Goal: Task Accomplishment & Management: Use online tool/utility

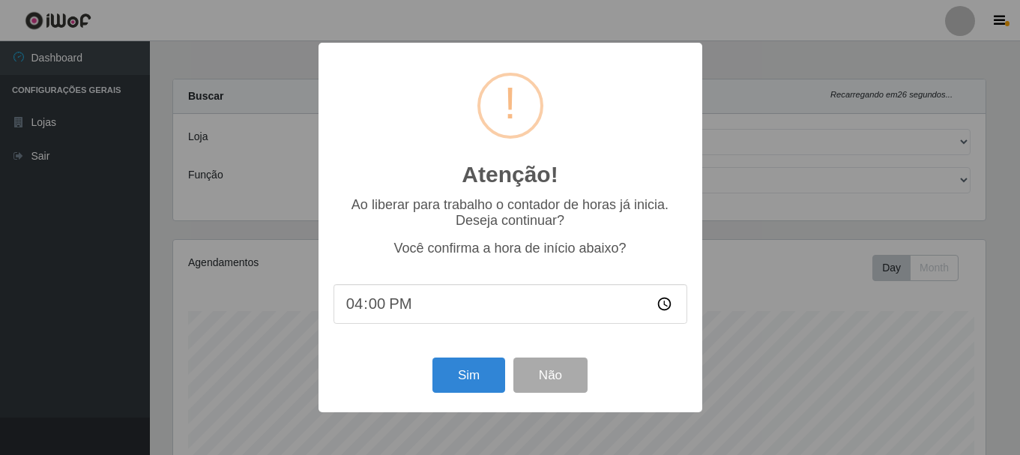
select select "405"
select select "72"
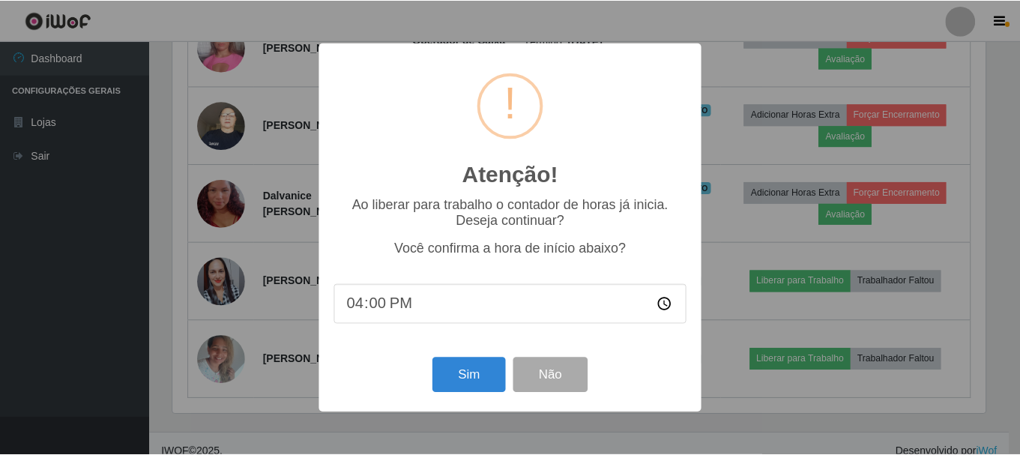
scroll to position [311, 816]
click at [464, 369] on button "Sim" at bounding box center [470, 375] width 73 height 35
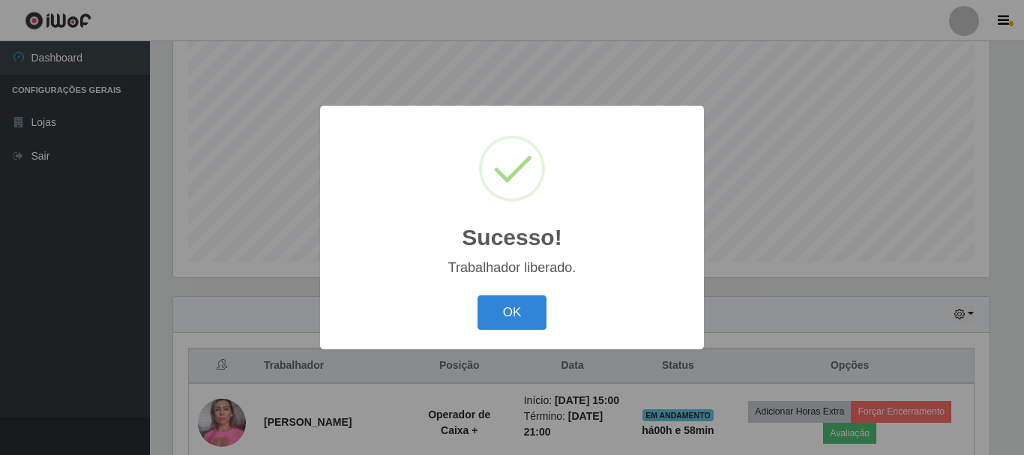
click at [478, 295] on button "OK" at bounding box center [513, 312] width 70 height 35
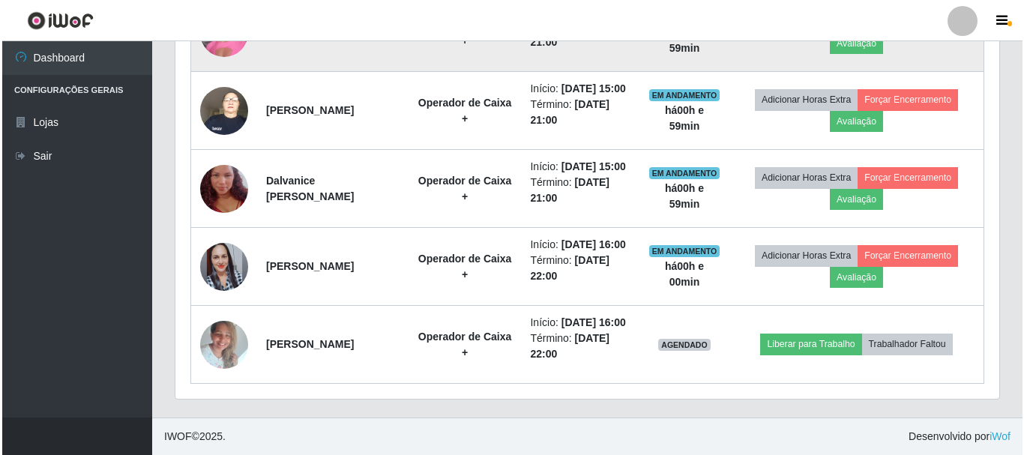
scroll to position [742, 0]
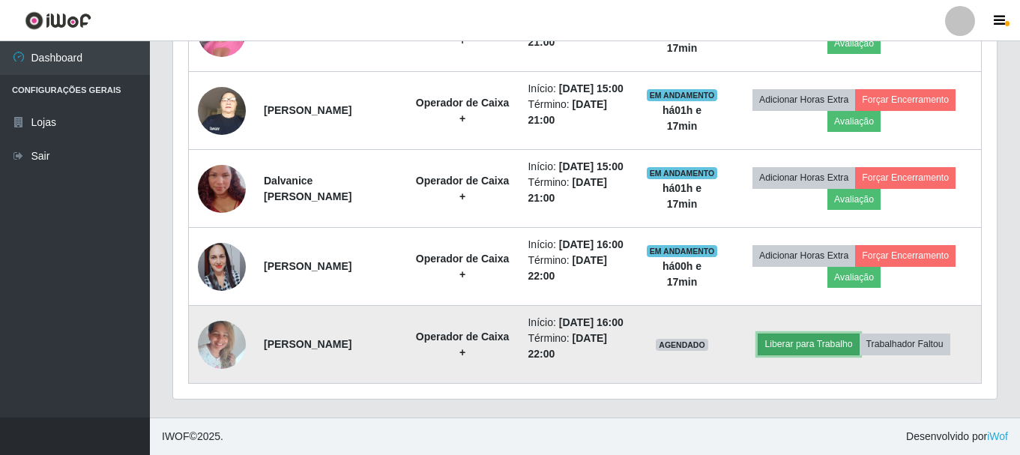
click at [805, 339] on button "Liberar para Trabalho" at bounding box center [808, 344] width 101 height 21
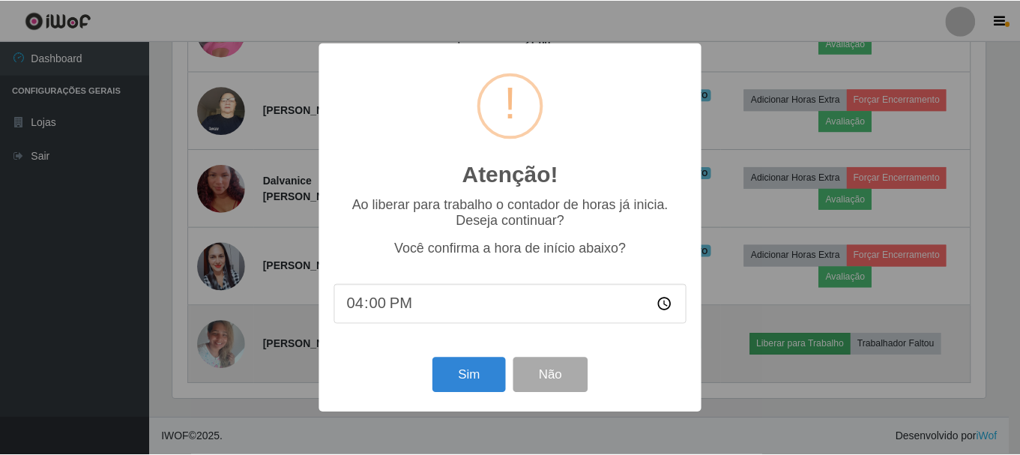
scroll to position [311, 816]
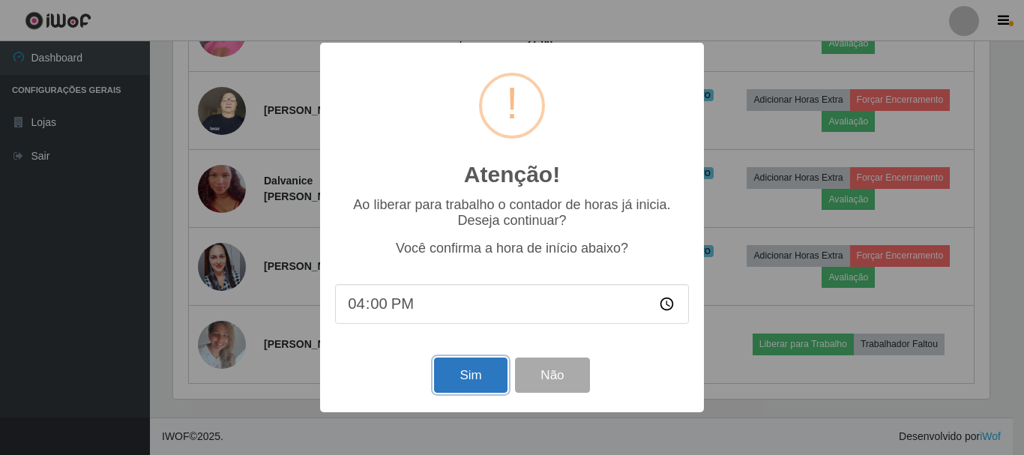
click at [471, 382] on button "Sim" at bounding box center [470, 375] width 73 height 35
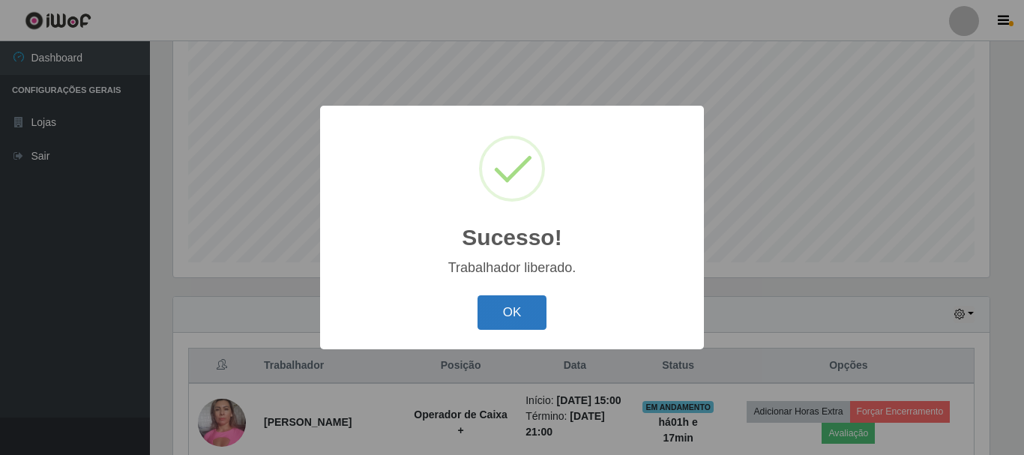
click at [503, 321] on button "OK" at bounding box center [513, 312] width 70 height 35
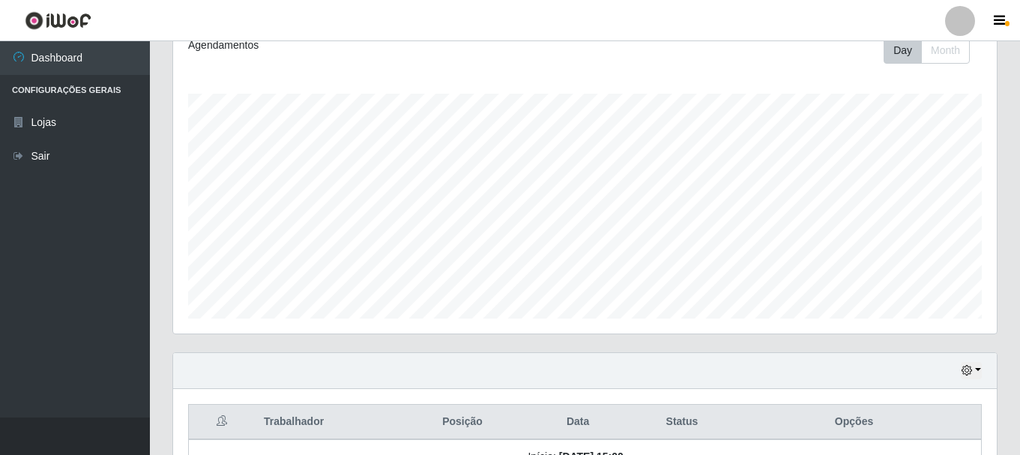
scroll to position [0, 0]
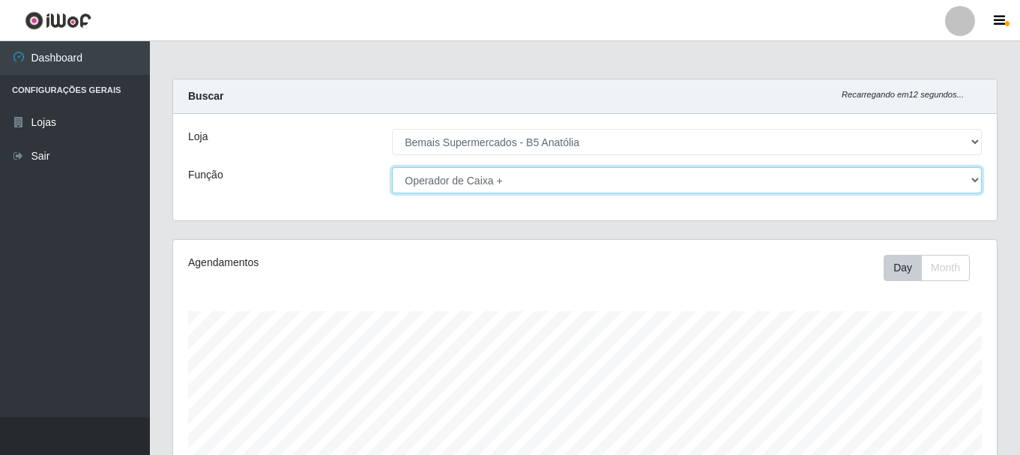
click at [978, 179] on select "[Selecione...] ASG ASG + ASG ++ Auxiliar de Estacionamento Auxiliar de Estacion…" at bounding box center [687, 180] width 590 height 26
click at [392, 167] on select "[Selecione...] ASG ASG + ASG ++ Auxiliar de Estacionamento Auxiliar de Estacion…" at bounding box center [687, 180] width 590 height 26
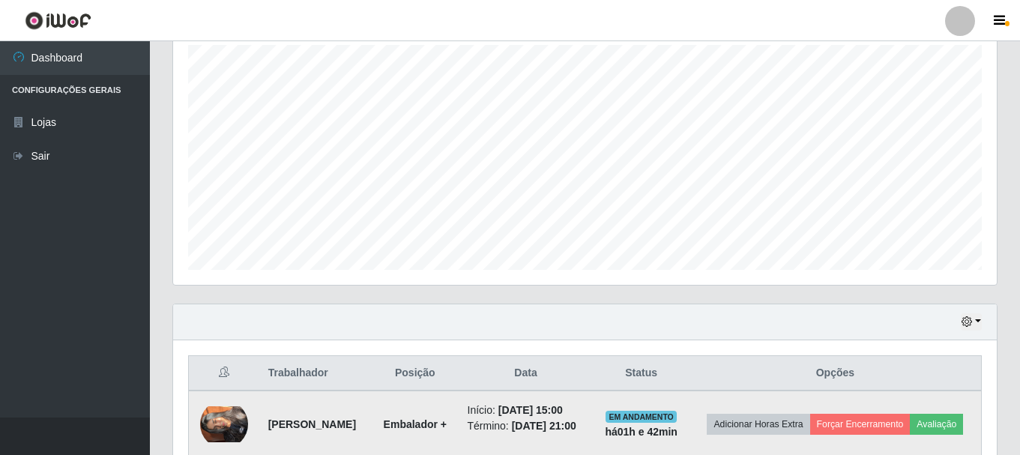
scroll to position [352, 0]
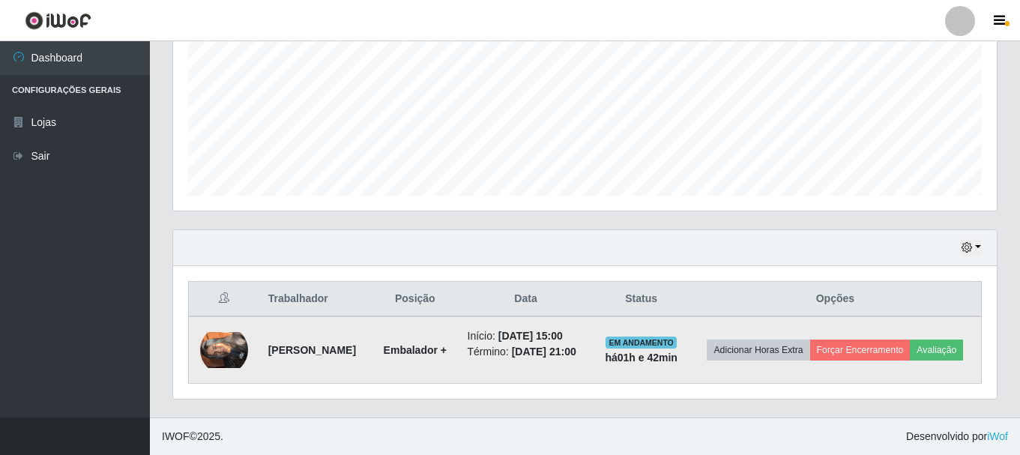
click at [217, 332] on img at bounding box center [224, 350] width 48 height 36
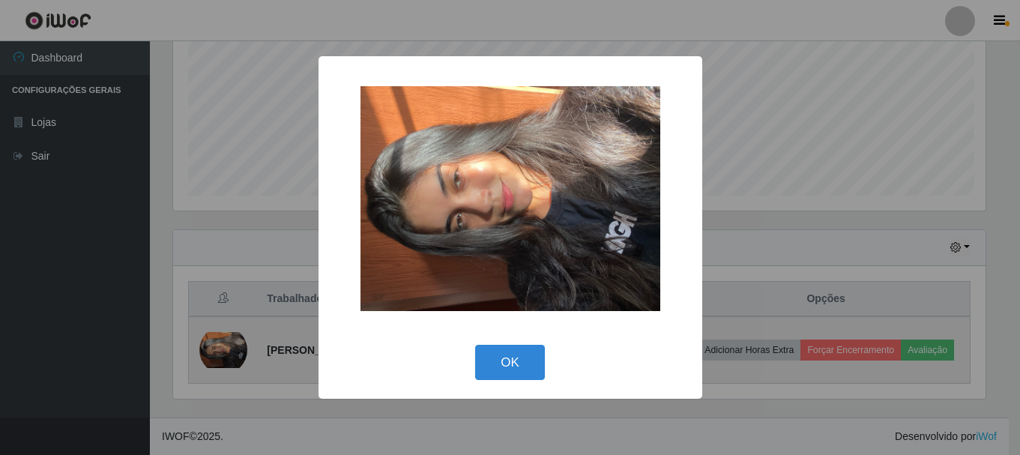
scroll to position [311, 816]
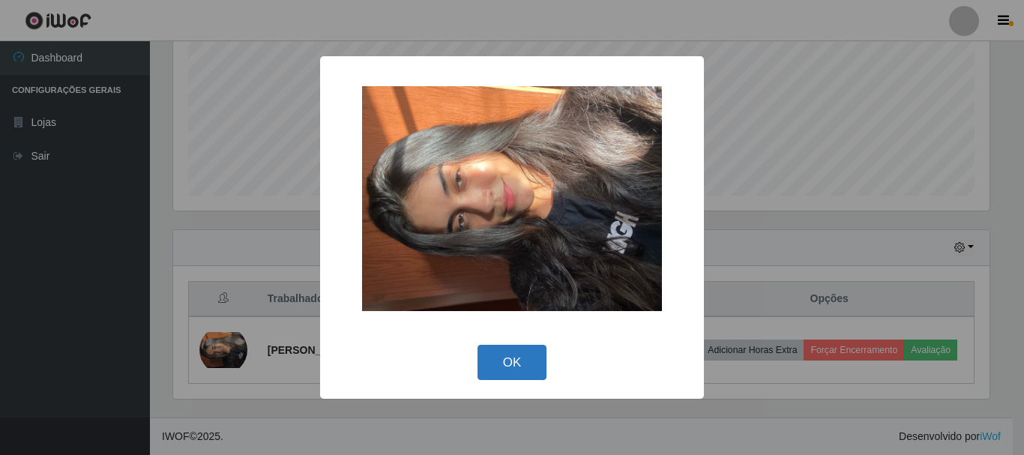
click at [509, 354] on button "OK" at bounding box center [513, 362] width 70 height 35
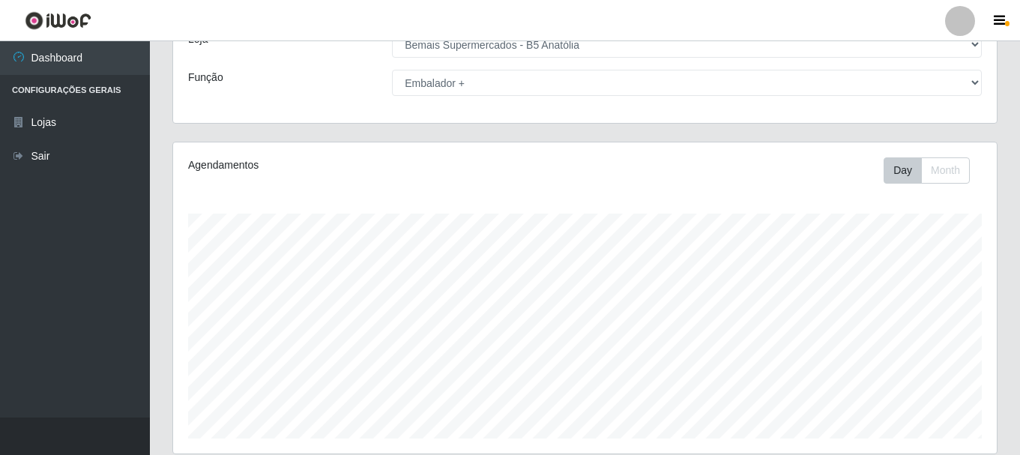
scroll to position [0, 0]
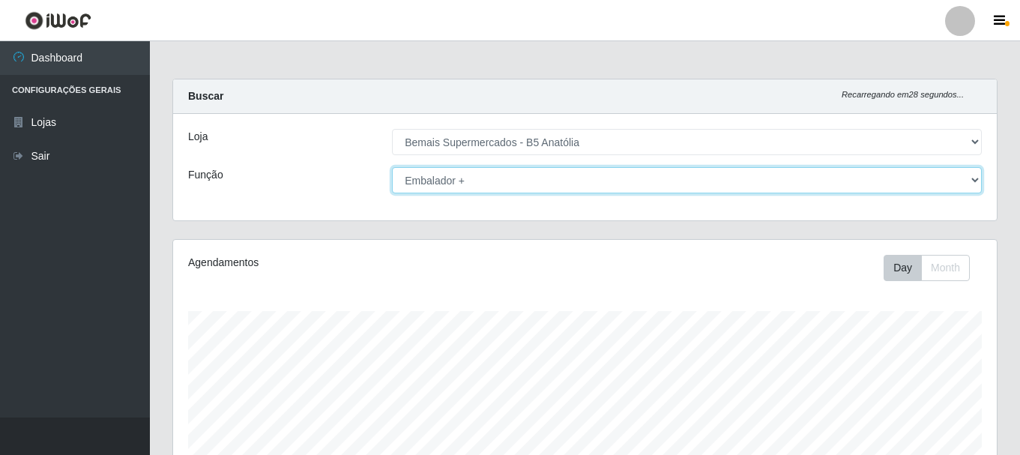
click at [974, 181] on select "[Selecione...] ASG ASG + ASG ++ Auxiliar de Estacionamento Auxiliar de Estacion…" at bounding box center [687, 180] width 590 height 26
click at [392, 167] on select "[Selecione...] ASG ASG + ASG ++ Auxiliar de Estacionamento Auxiliar de Estacion…" at bounding box center [687, 180] width 590 height 26
click at [972, 180] on select "[Selecione...] ASG ASG + ASG ++ Auxiliar de Estacionamento Auxiliar de Estacion…" at bounding box center [687, 180] width 590 height 26
click at [392, 167] on select "[Selecione...] ASG ASG + ASG ++ Auxiliar de Estacionamento Auxiliar de Estacion…" at bounding box center [687, 180] width 590 height 26
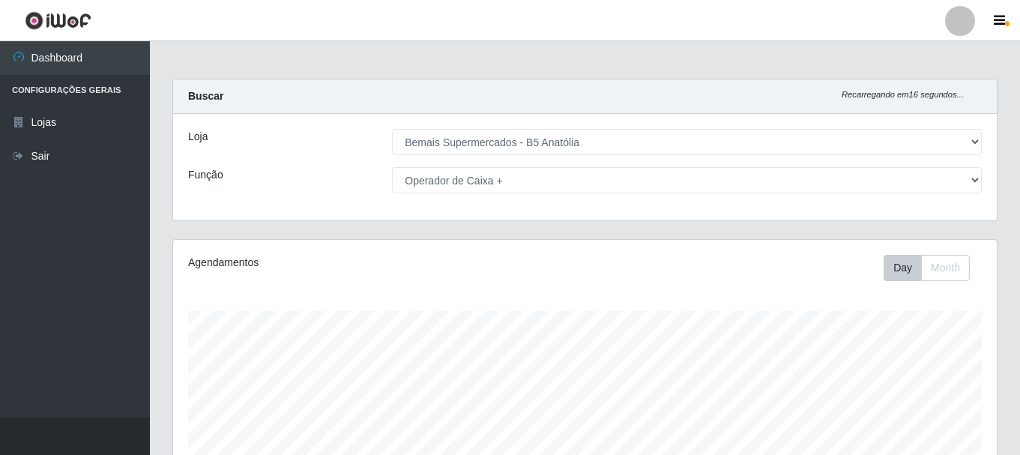
click at [525, 201] on div "Loja [Selecione...] Bemais Supermercados - B5 Anatólia Função [Selecione...] AS…" at bounding box center [585, 167] width 824 height 106
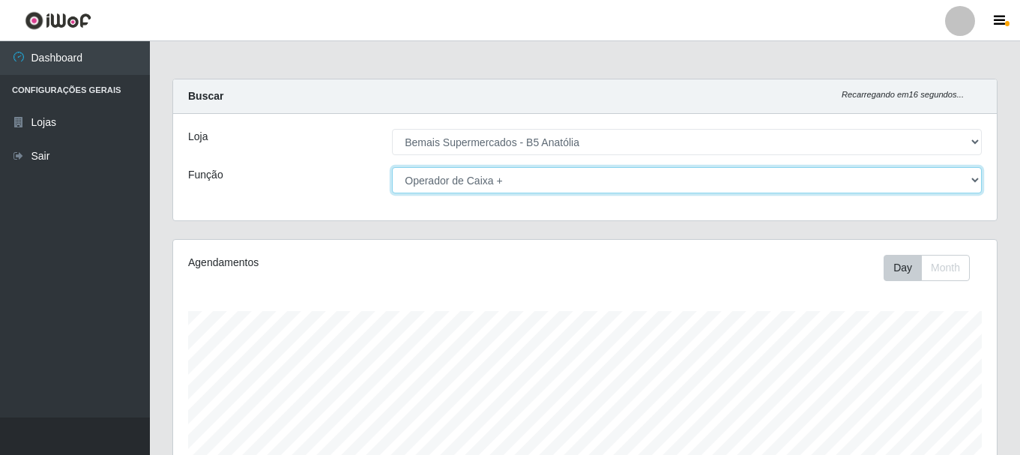
click at [515, 191] on select "[Selecione...] ASG ASG + ASG ++ Auxiliar de Estacionamento Auxiliar de Estacion…" at bounding box center [687, 180] width 590 height 26
click at [492, 190] on select "[Selecione...] ASG ASG + ASG ++ Auxiliar de Estacionamento Auxiliar de Estacion…" at bounding box center [687, 180] width 590 height 26
click at [471, 175] on select "[Selecione...] ASG ASG + ASG ++ Auxiliar de Estacionamento Auxiliar de Estacion…" at bounding box center [687, 180] width 590 height 26
select select "[Selecione...]"
click at [392, 167] on select "[Selecione...] ASG ASG + ASG ++ Auxiliar de Estacionamento Auxiliar de Estacion…" at bounding box center [687, 180] width 590 height 26
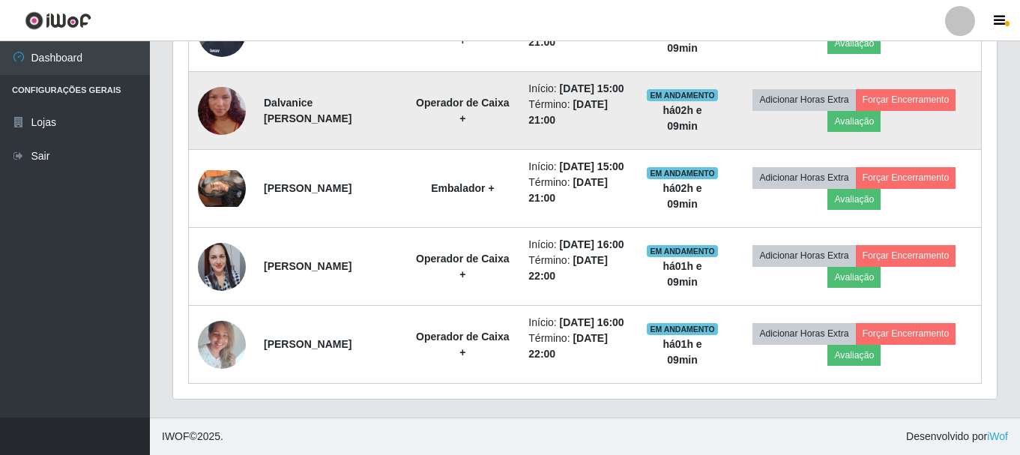
scroll to position [825, 0]
